Goal: Check status: Check status

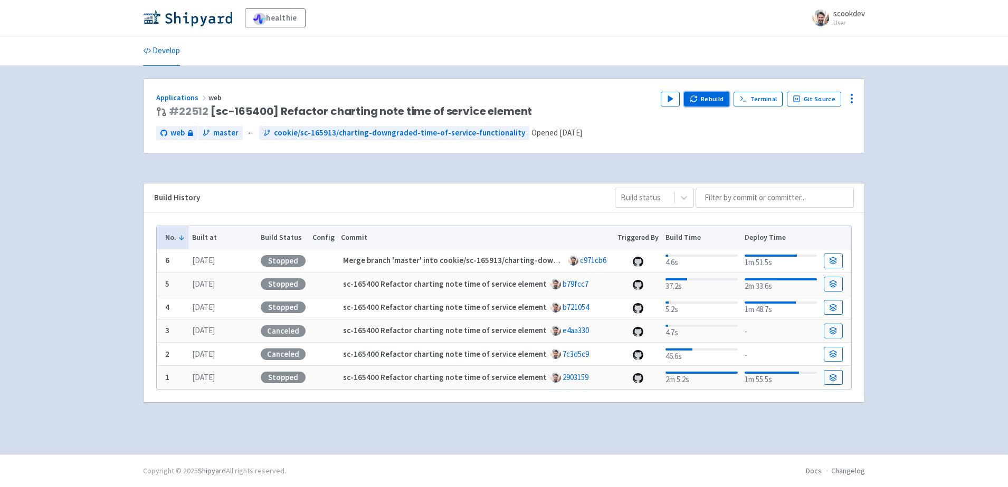
click at [710, 101] on button "Rebuild" at bounding box center [706, 99] width 45 height 15
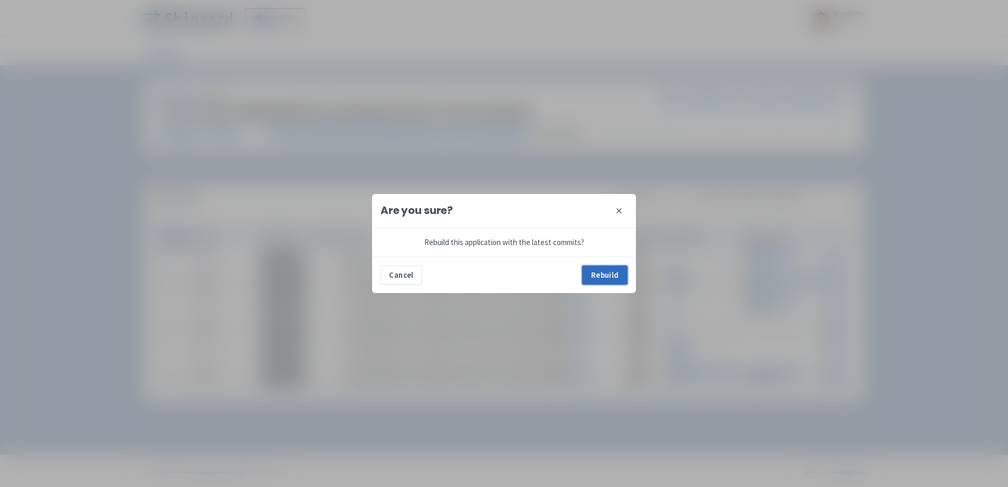
click at [597, 272] on button "Rebuild" at bounding box center [604, 275] width 45 height 19
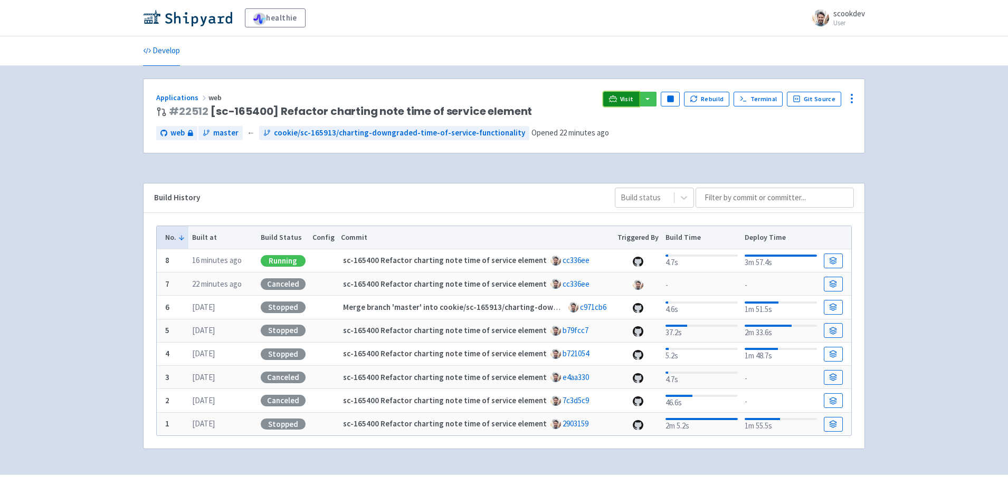
click at [630, 95] on span "Visit" at bounding box center [627, 99] width 14 height 8
